Goal: Obtain resource: Download file/media

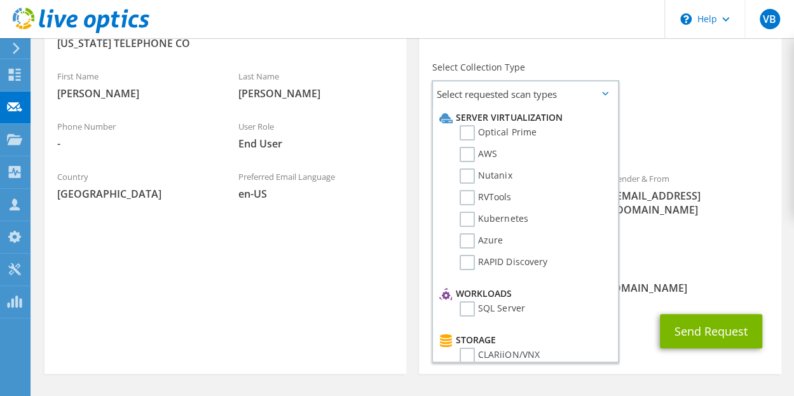
scroll to position [330, 0]
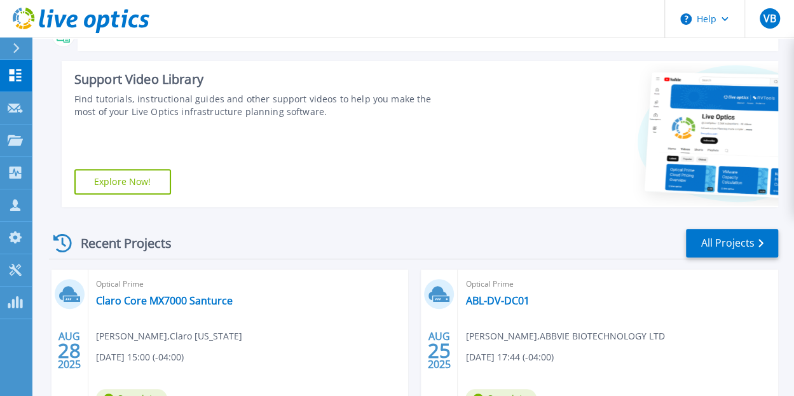
scroll to position [177, 0]
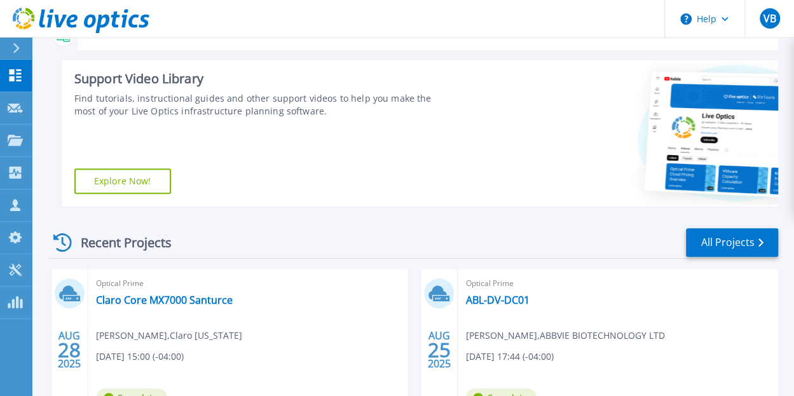
click at [23, 50] on div at bounding box center [21, 49] width 20 height 22
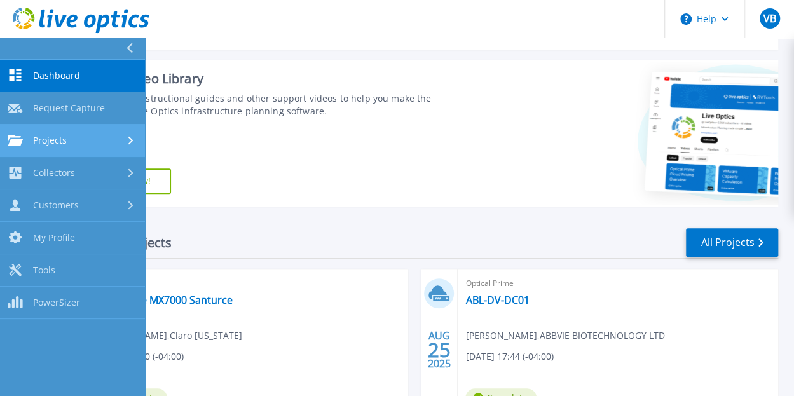
click at [90, 145] on div "Projects" at bounding box center [73, 140] width 130 height 11
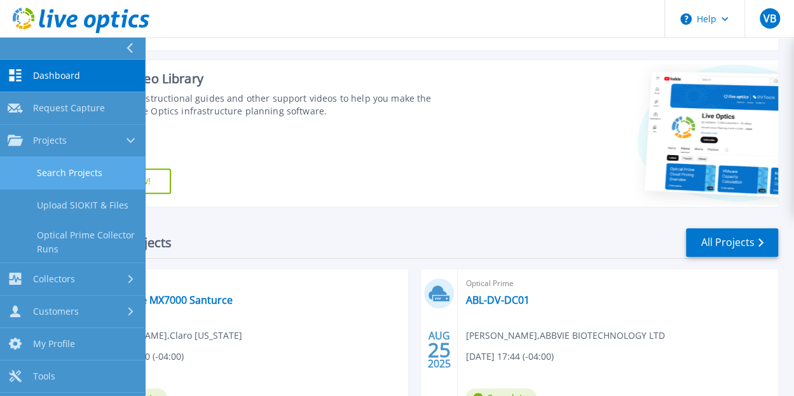
click at [90, 166] on link "Search Projects" at bounding box center [72, 173] width 145 height 32
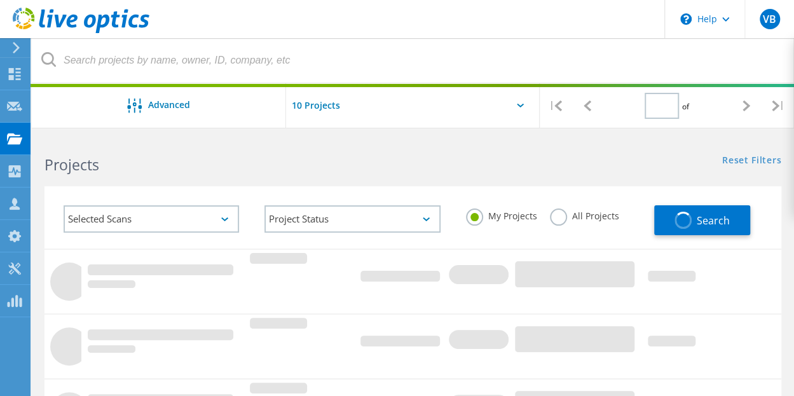
type input "1"
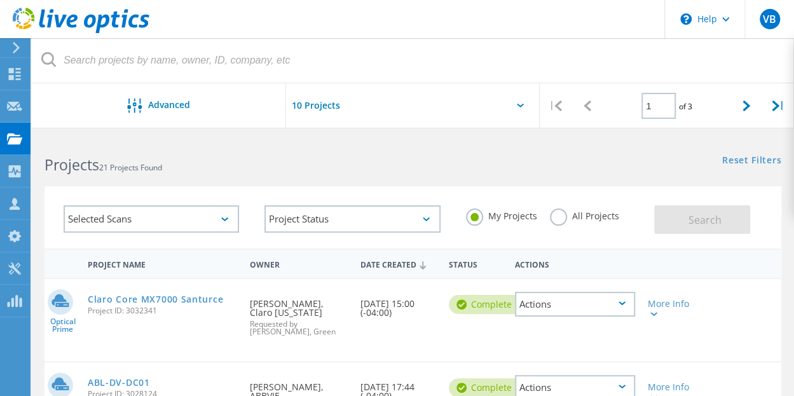
click at [22, 47] on div at bounding box center [13, 47] width 19 height 11
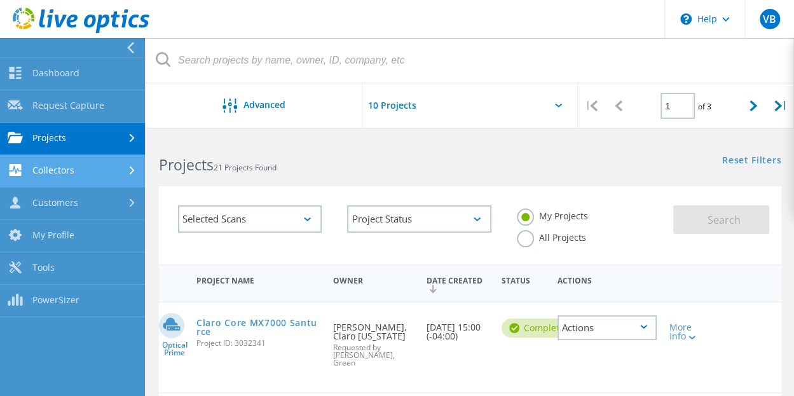
click at [128, 163] on link "Collectors" at bounding box center [72, 171] width 145 height 32
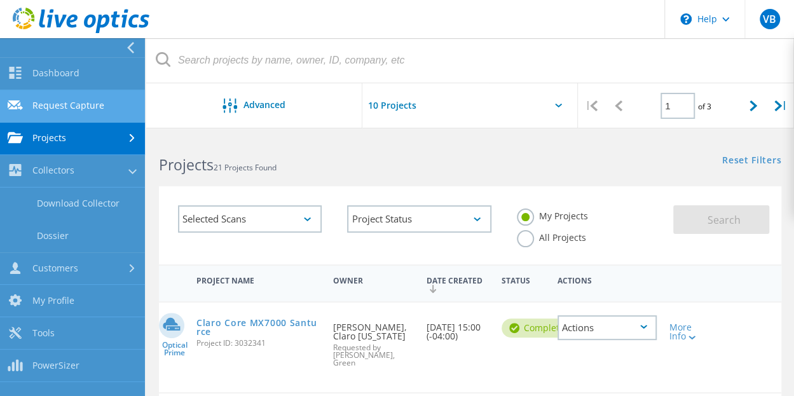
click at [100, 100] on link "Request Capture" at bounding box center [72, 106] width 145 height 32
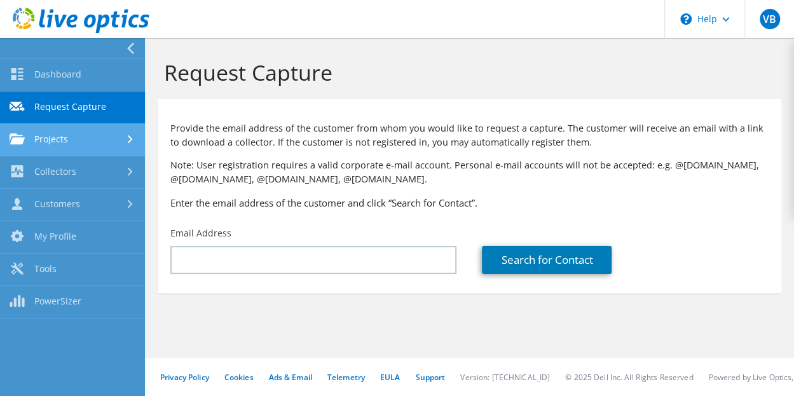
click at [134, 138] on div at bounding box center [132, 139] width 14 height 8
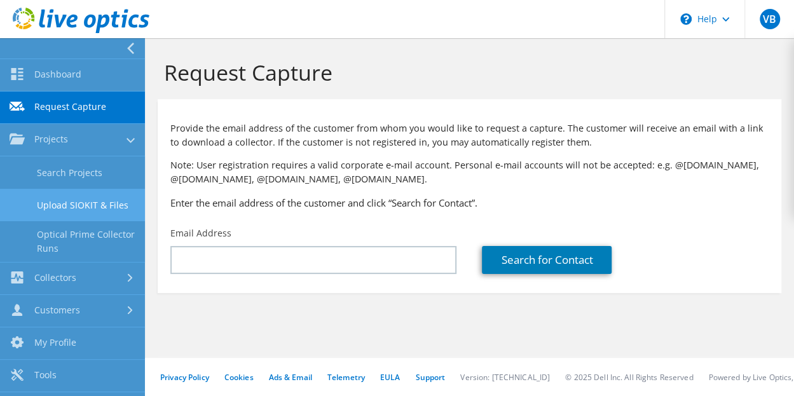
click at [104, 205] on link "Upload SIOKIT & Files" at bounding box center [72, 205] width 145 height 32
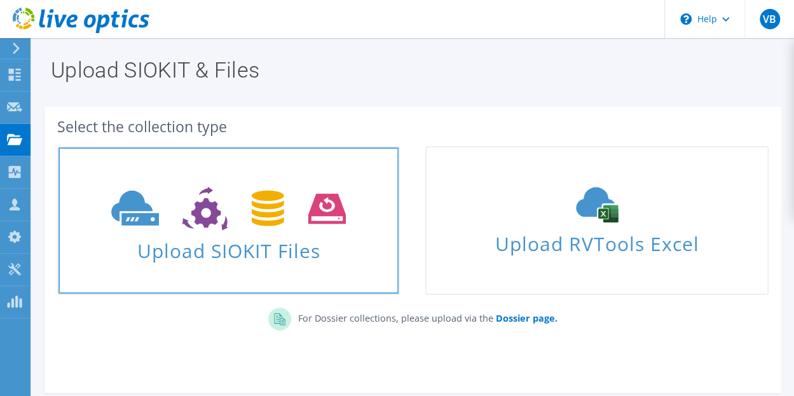
click at [244, 269] on link "Upload SIOKIT Files" at bounding box center [228, 220] width 343 height 149
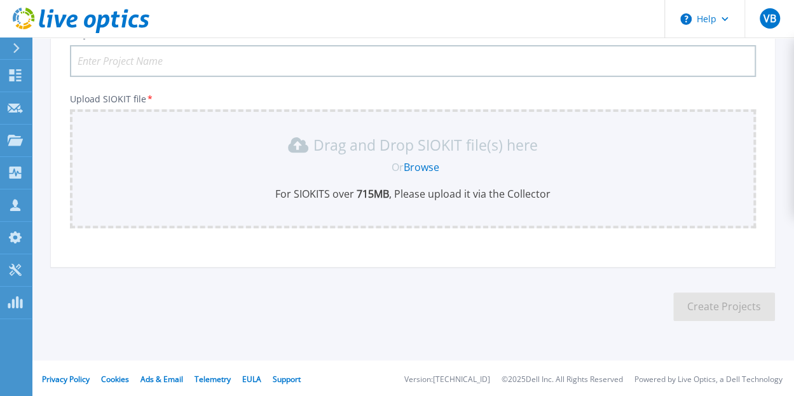
scroll to position [110, 0]
click at [417, 165] on link "Browse" at bounding box center [422, 165] width 36 height 14
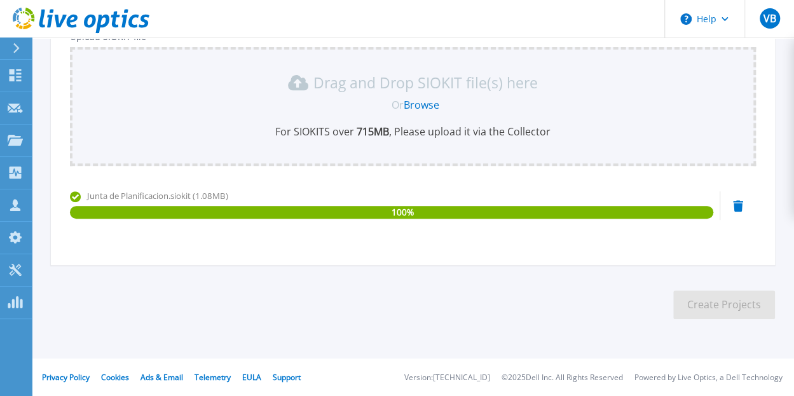
scroll to position [74, 0]
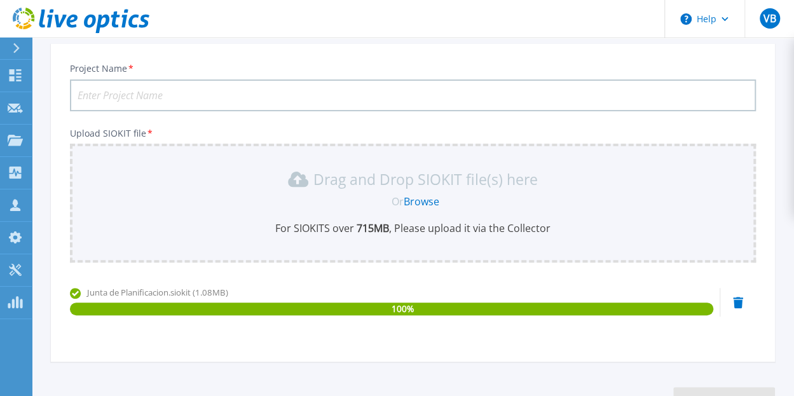
click at [306, 101] on input "Project Name *" at bounding box center [413, 95] width 686 height 32
type input "R"
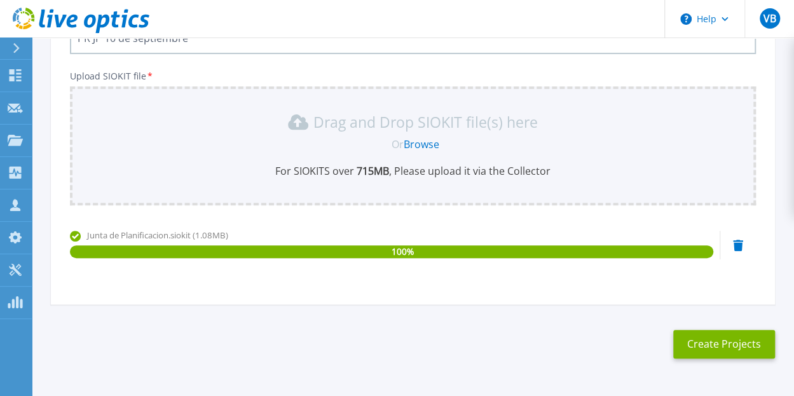
scroll to position [130, 0]
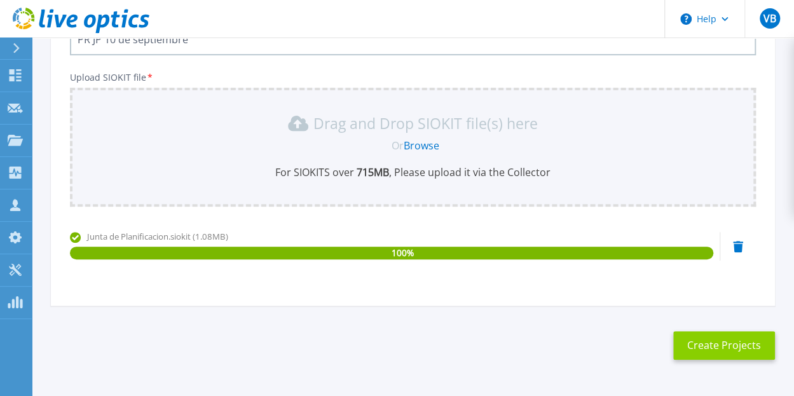
type input "PR JP 10 de septiembre"
click at [728, 349] on button "Create Projects" at bounding box center [724, 345] width 102 height 29
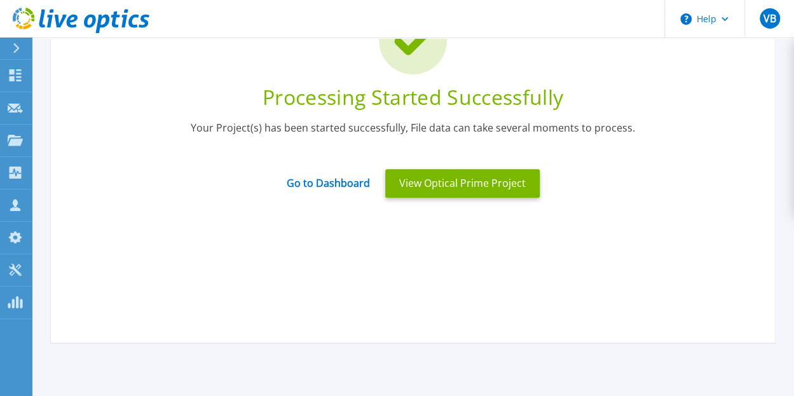
click at [23, 50] on div at bounding box center [21, 49] width 20 height 22
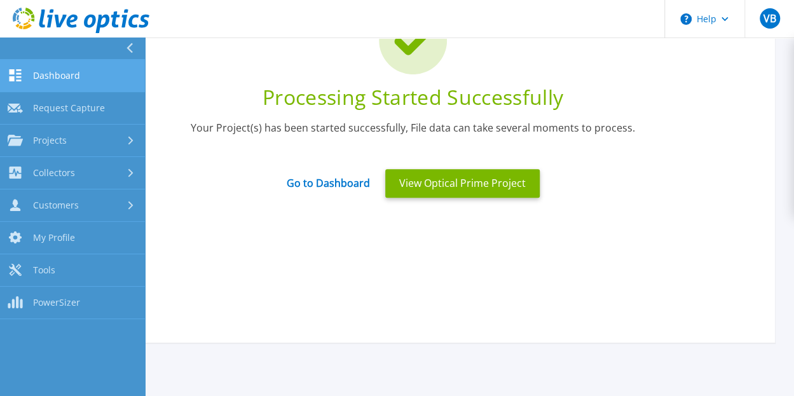
click at [56, 65] on link "Dashboard Dashboard" at bounding box center [72, 76] width 145 height 32
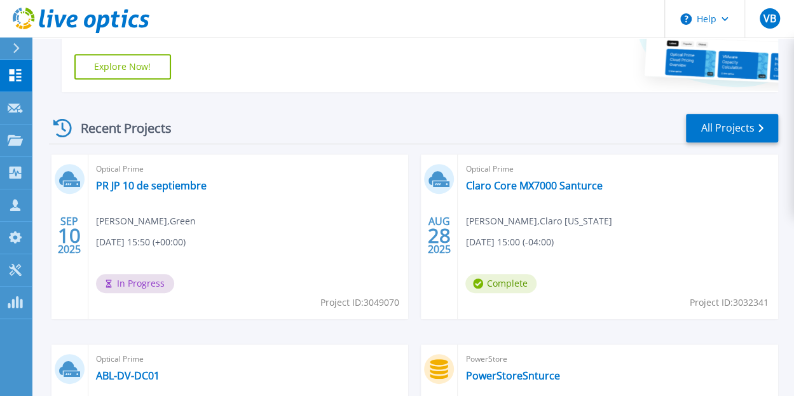
scroll to position [291, 0]
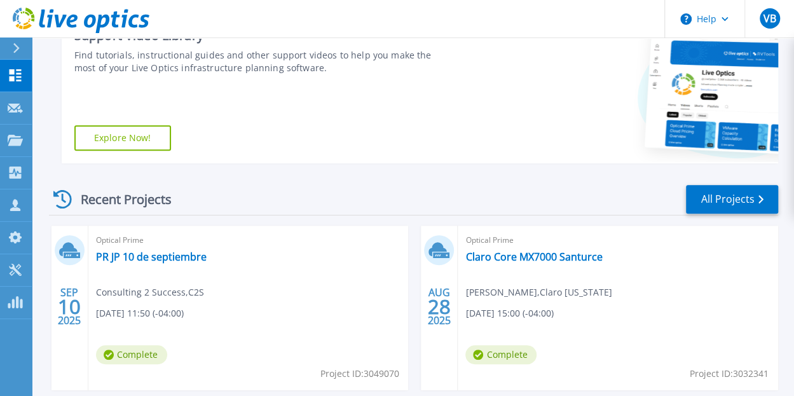
scroll to position [231, 0]
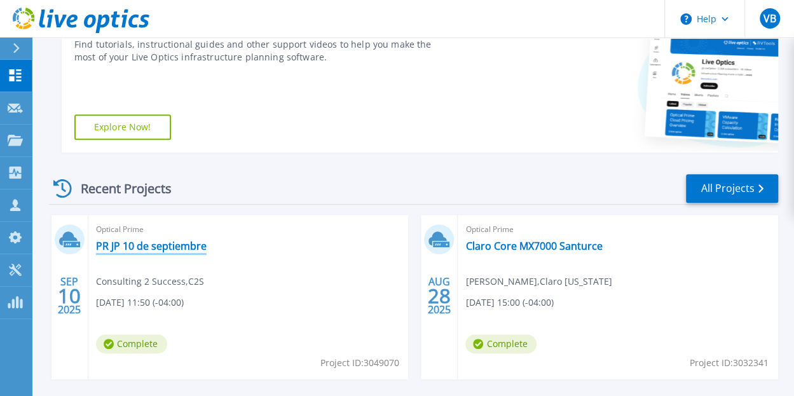
click at [170, 246] on link "PR JP 10 de septiembre" at bounding box center [151, 246] width 111 height 13
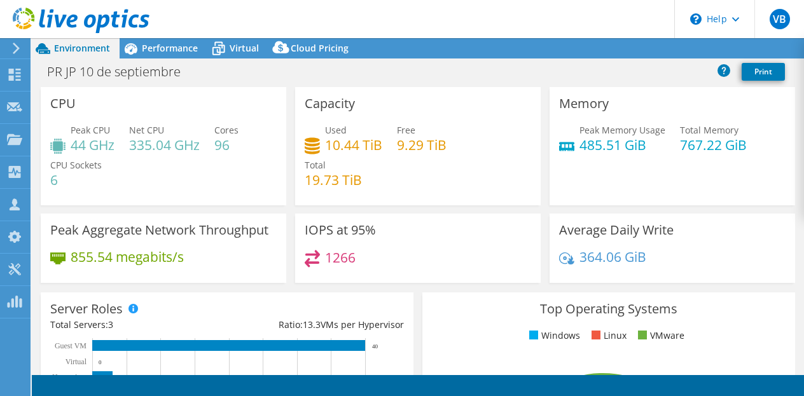
select select "USD"
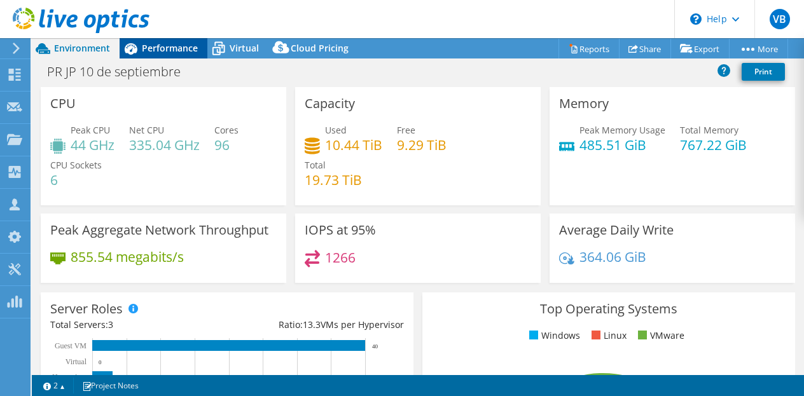
click at [148, 49] on span "Performance" at bounding box center [170, 48] width 56 height 12
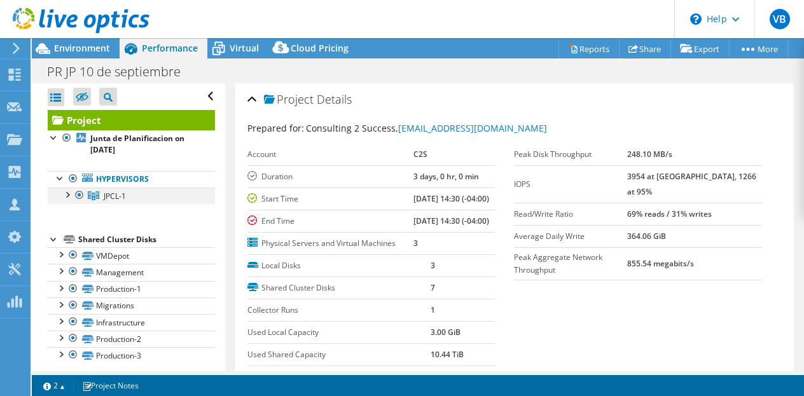
click at [69, 190] on div at bounding box center [66, 194] width 13 height 13
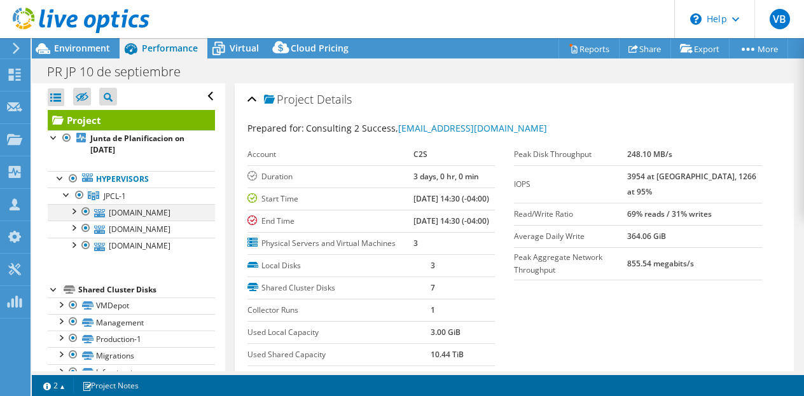
click at [74, 210] on div at bounding box center [73, 210] width 13 height 13
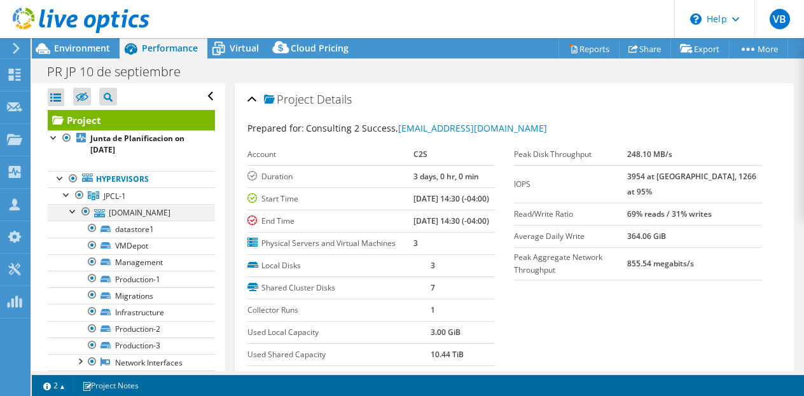
click at [74, 210] on div at bounding box center [73, 210] width 13 height 13
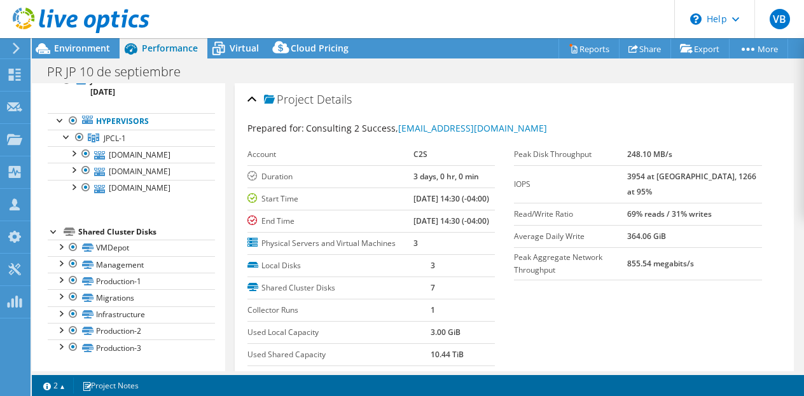
scroll to position [89, 0]
click at [61, 340] on div at bounding box center [60, 346] width 13 height 13
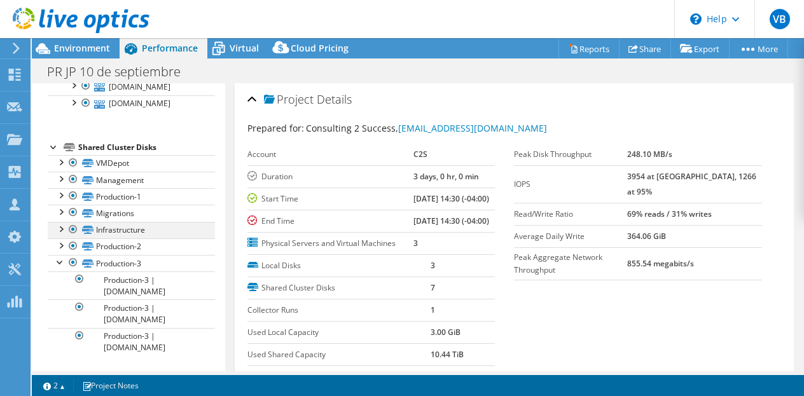
scroll to position [173, 0]
click at [60, 262] on div at bounding box center [60, 261] width 13 height 13
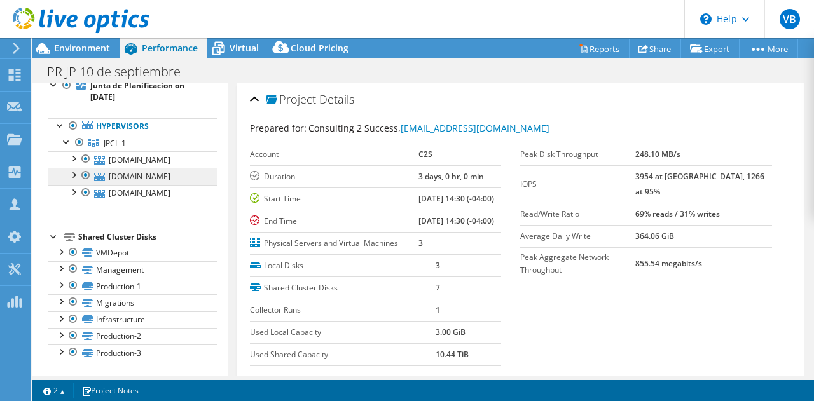
scroll to position [0, 0]
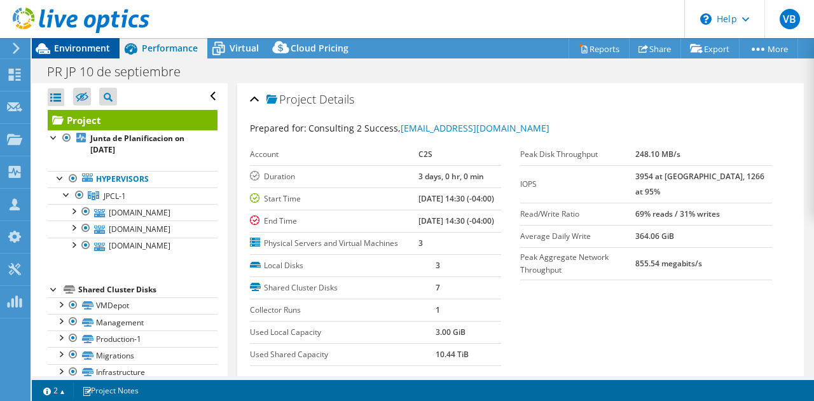
click at [95, 44] on span "Environment" at bounding box center [82, 48] width 56 height 12
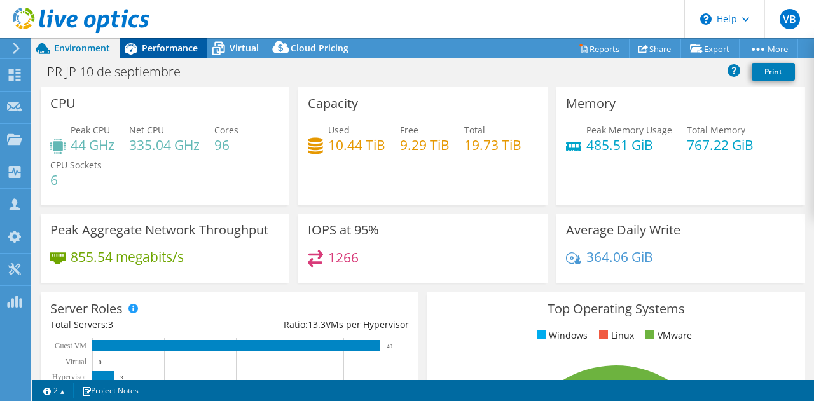
click at [154, 50] on span "Performance" at bounding box center [170, 48] width 56 height 12
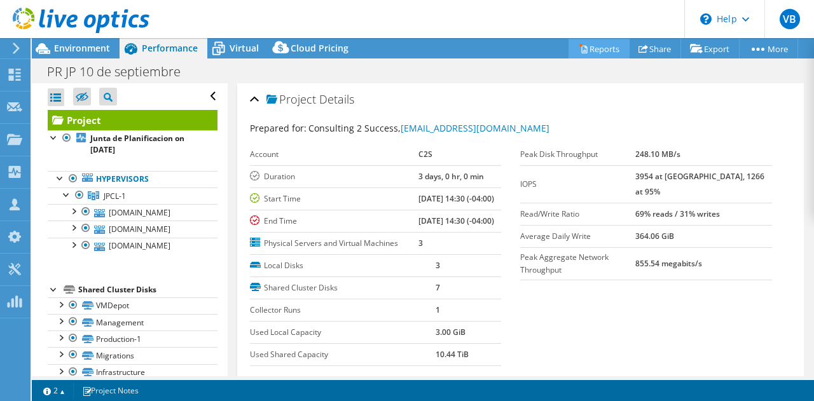
click at [602, 49] on link "Reports" at bounding box center [598, 49] width 61 height 20
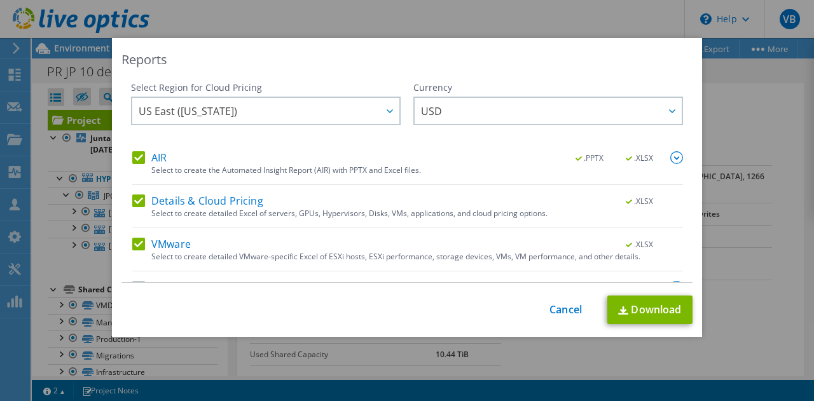
drag, startPoint x: 602, startPoint y: 49, endPoint x: 506, endPoint y: 158, distance: 144.6
click at [506, 158] on div "Reports Select Region for Cloud Pricing Asia Pacific ([GEOGRAPHIC_DATA]) [GEOGR…" at bounding box center [407, 187] width 590 height 299
click at [506, 158] on div "AIR .PPTX .XLSX" at bounding box center [407, 158] width 551 height 15
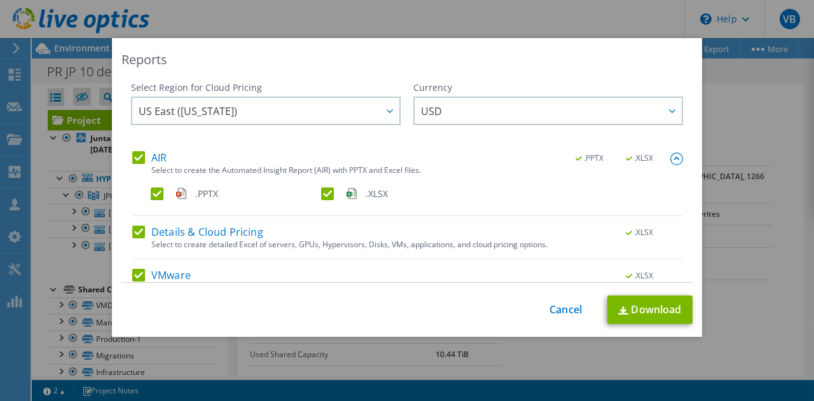
click at [134, 232] on label "Details & Cloud Pricing" at bounding box center [197, 232] width 131 height 13
click at [0, 0] on input "Details & Cloud Pricing" at bounding box center [0, 0] width 0 height 0
click at [134, 273] on label "VMware" at bounding box center [161, 275] width 59 height 13
click at [0, 0] on input "VMware" at bounding box center [0, 0] width 0 height 0
click at [322, 193] on label ".XLSX" at bounding box center [405, 194] width 168 height 13
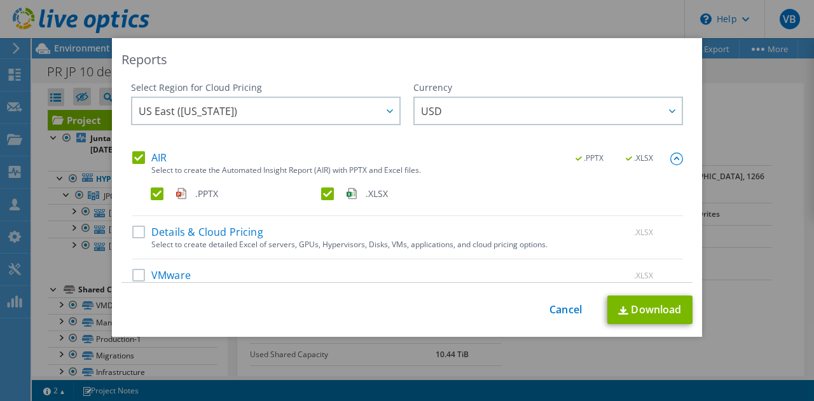
click at [0, 0] on input ".XLSX" at bounding box center [0, 0] width 0 height 0
click at [644, 310] on link "Download" at bounding box center [649, 310] width 85 height 29
